Goal: Obtain resource: Obtain resource

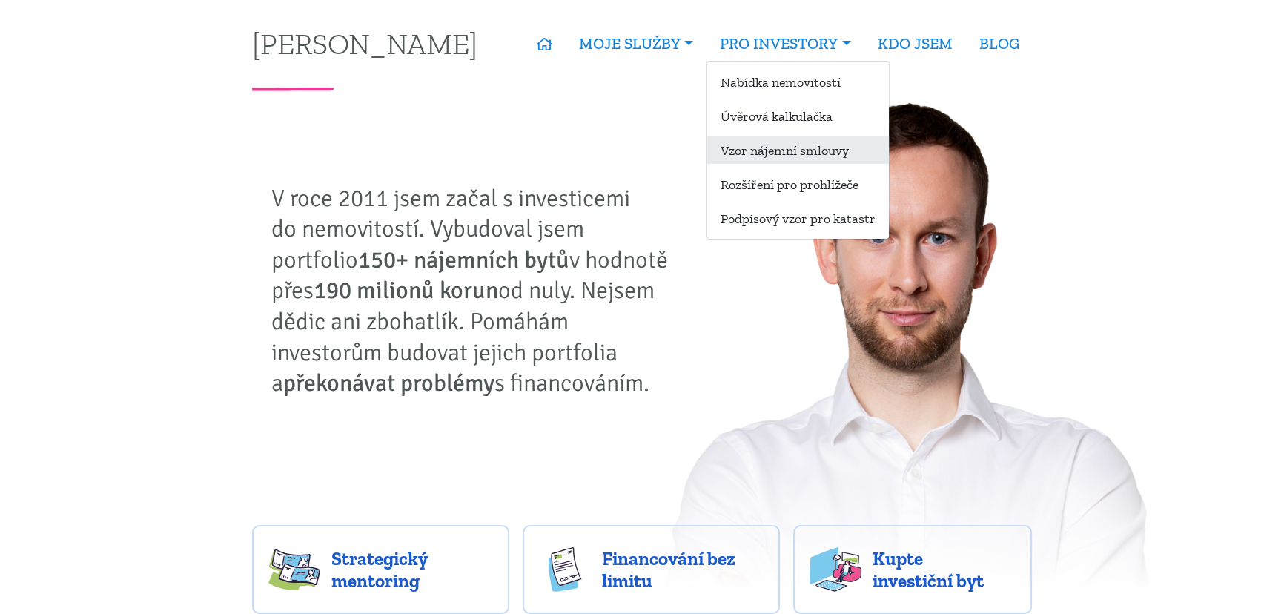
click at [800, 148] on link "Vzor nájemní smlouvy" at bounding box center [798, 149] width 182 height 27
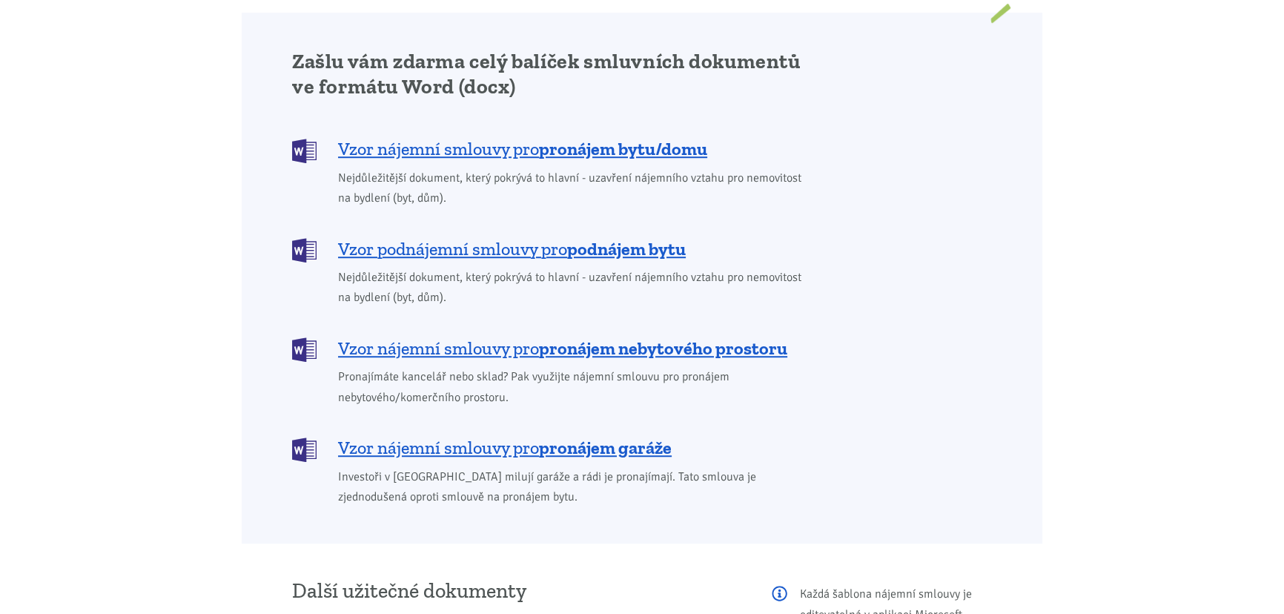
scroll to position [1213, 0]
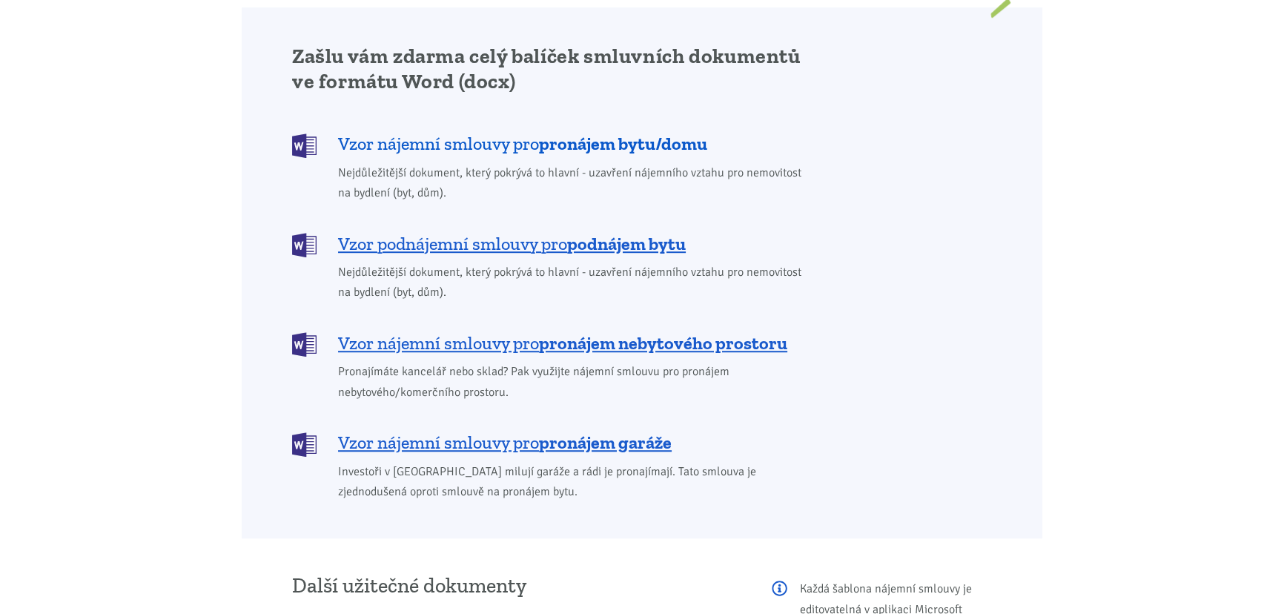
click at [645, 133] on b "pronájem bytu/domu" at bounding box center [623, 144] width 168 height 22
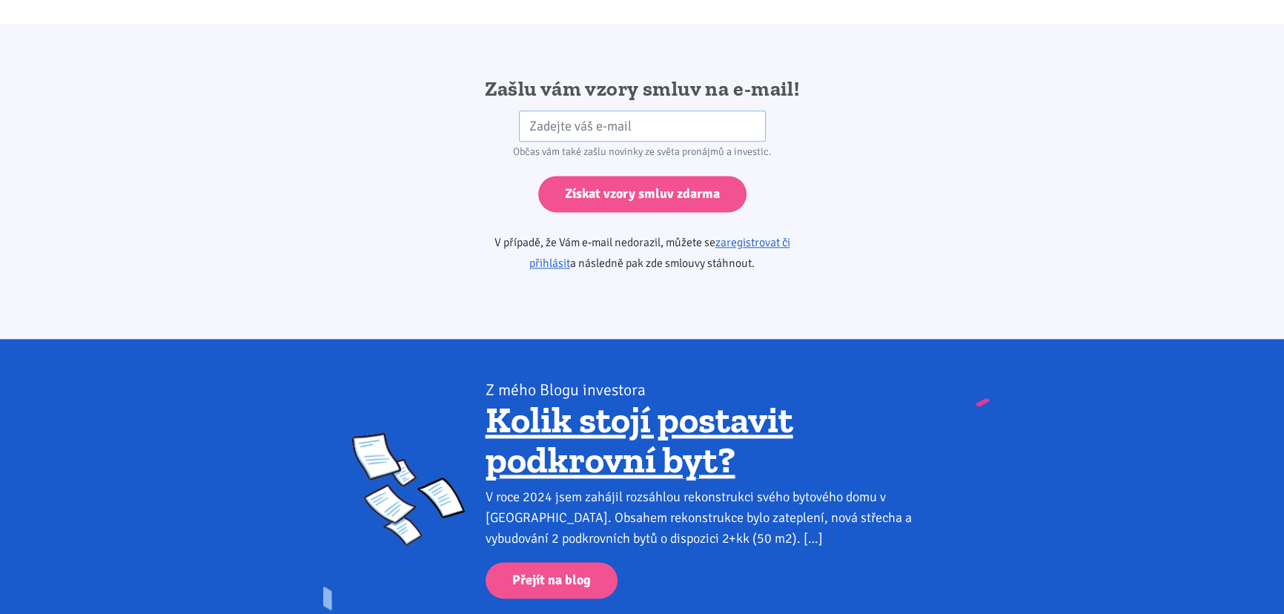
scroll to position [2476, 0]
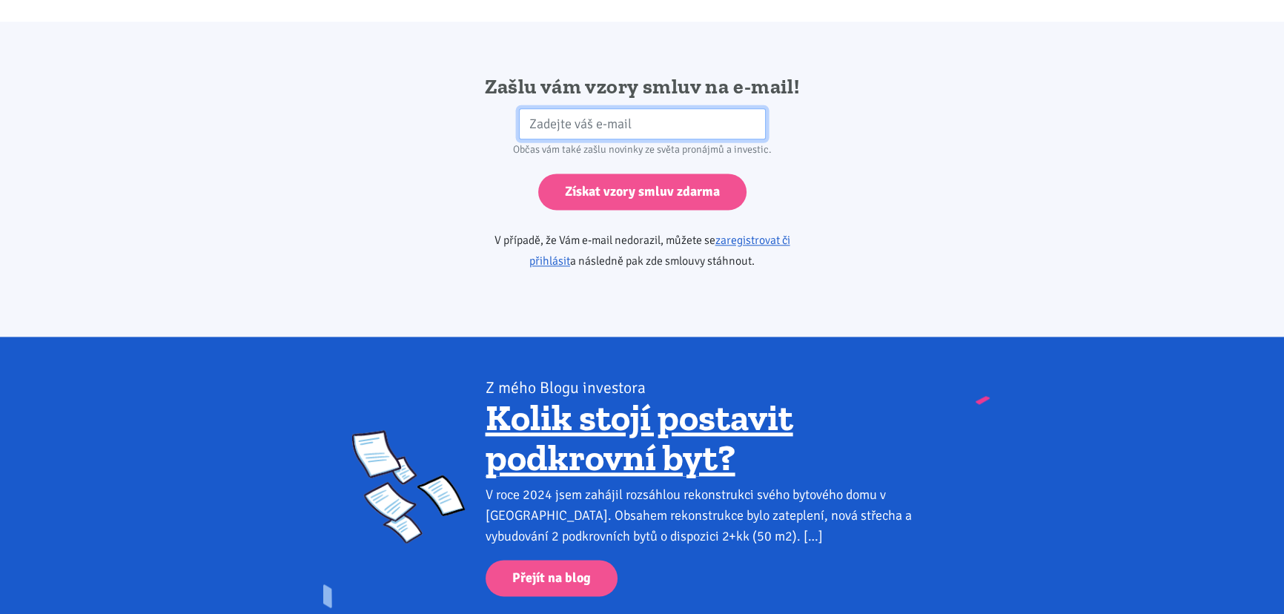
click at [684, 113] on input "email" at bounding box center [642, 124] width 247 height 32
type input "[EMAIL_ADDRESS][PERSON_NAME][DOMAIN_NAME]"
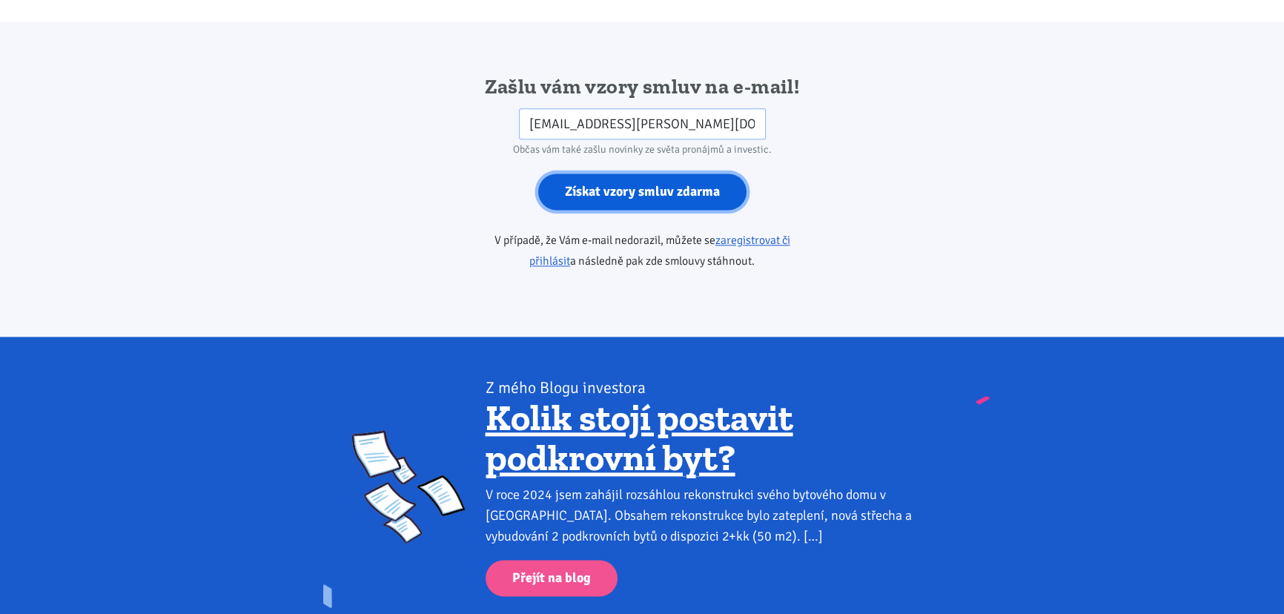
click at [695, 180] on input "Získat vzory smluv zdarma" at bounding box center [642, 192] width 208 height 36
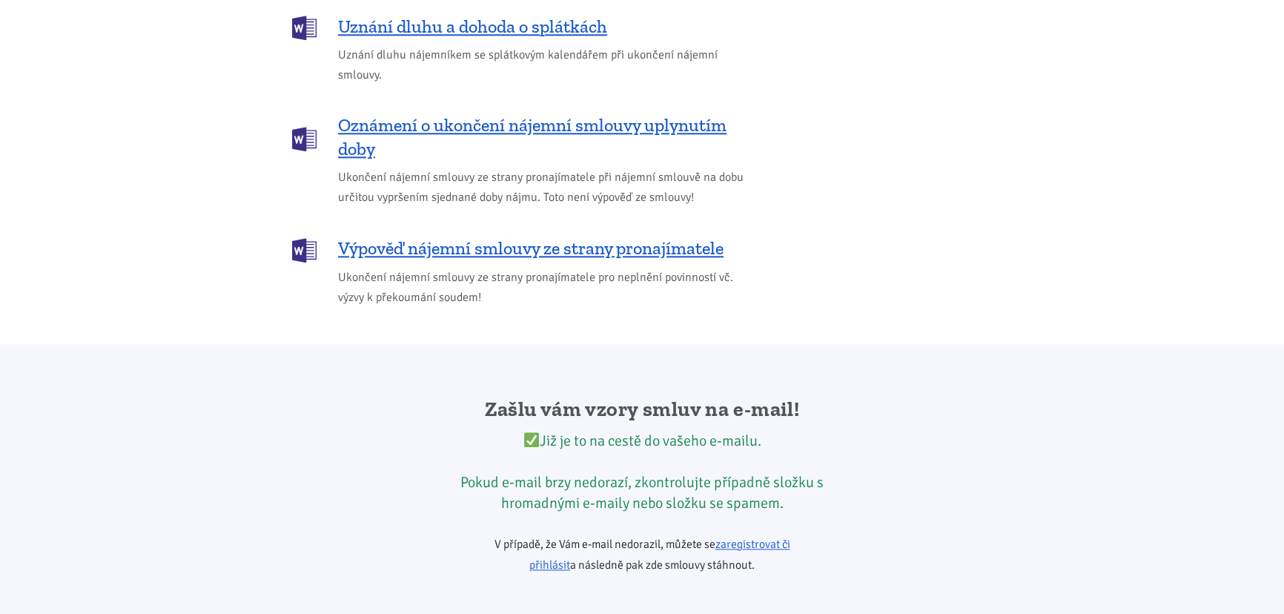
scroll to position [2139, 0]
